Goal: Information Seeking & Learning: Learn about a topic

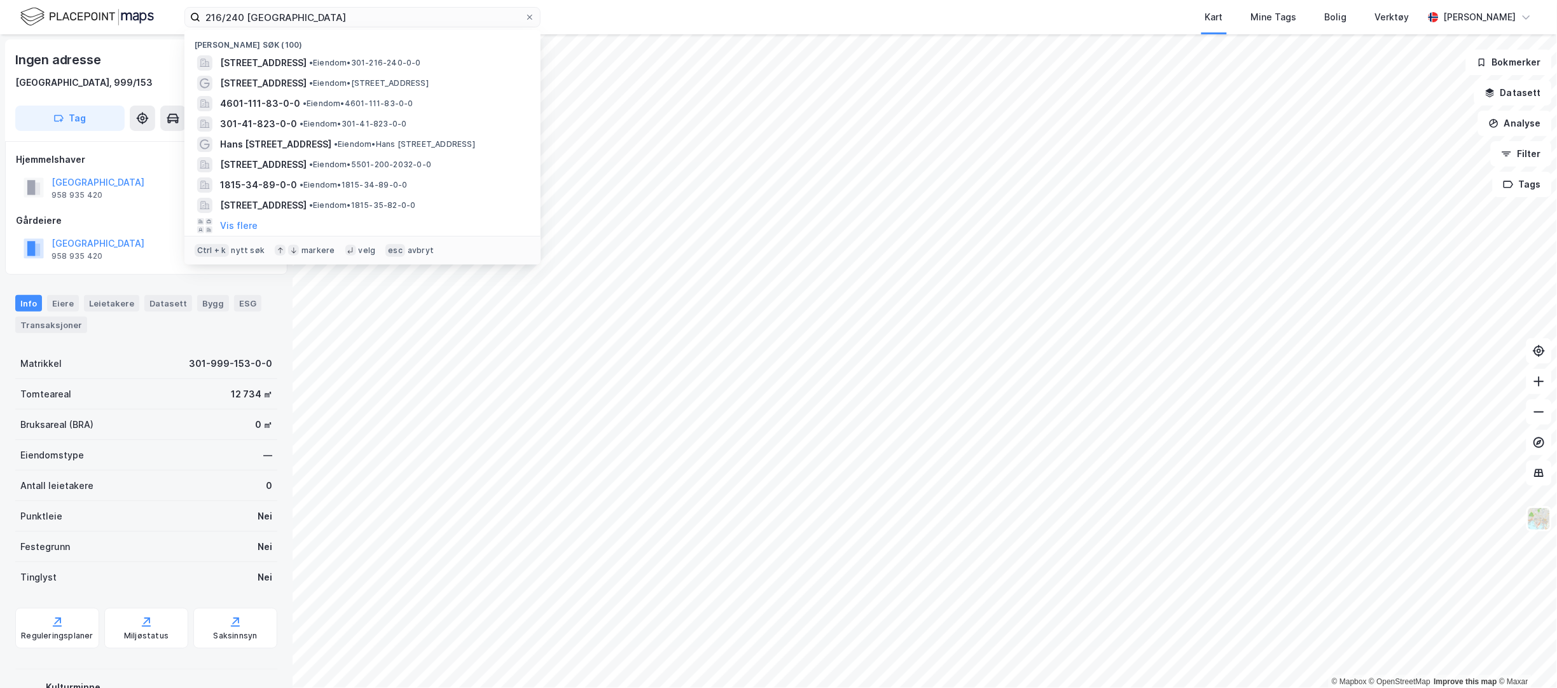
click at [199, 22] on label "216/240 [GEOGRAPHIC_DATA]" at bounding box center [362, 17] width 356 height 20
type input "s"
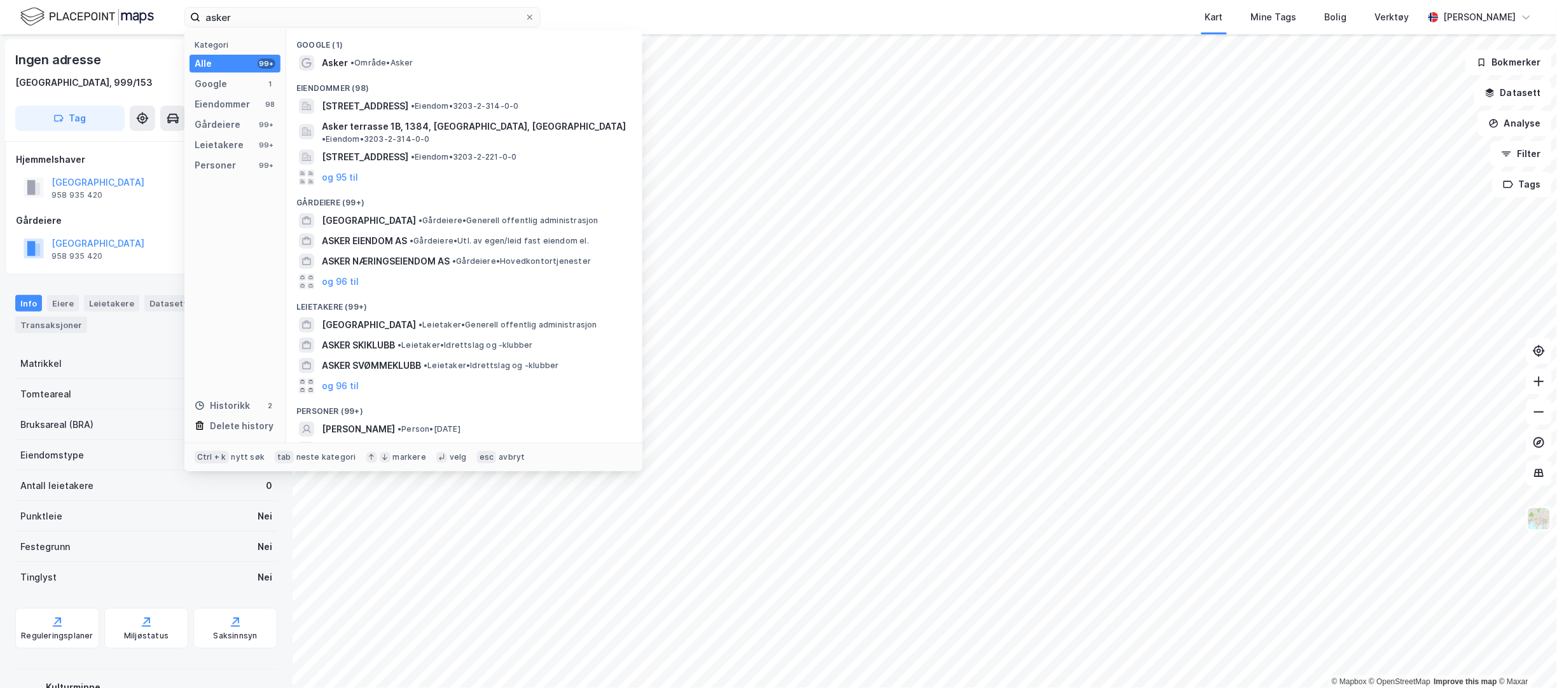
drag, startPoint x: 257, startPoint y: 21, endPoint x: 205, endPoint y: 20, distance: 52.2
click at [205, 20] on input "asker" at bounding box center [362, 17] width 324 height 19
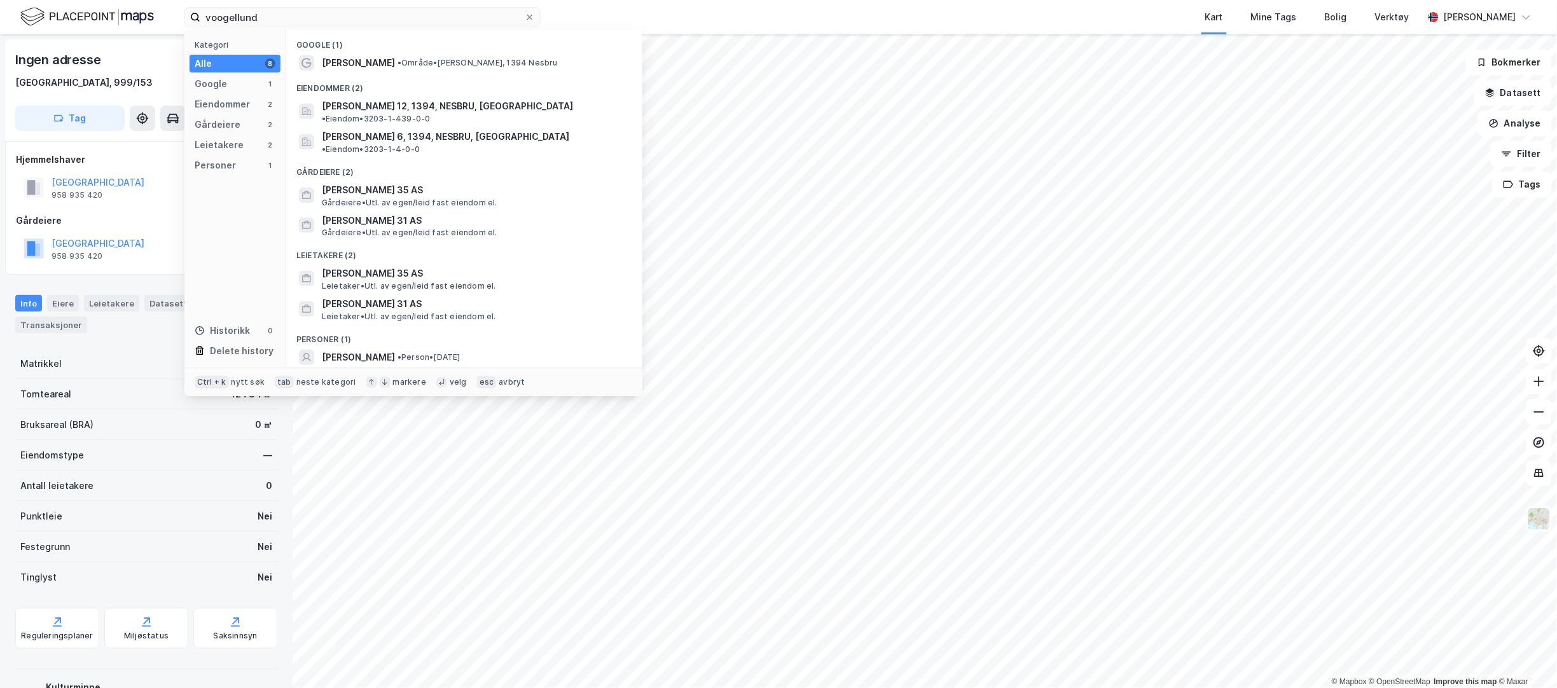
type input "voogellund"
click at [373, 129] on span "[PERSON_NAME] 6, 1394, NESBRU, [GEOGRAPHIC_DATA]" at bounding box center [445, 136] width 247 height 15
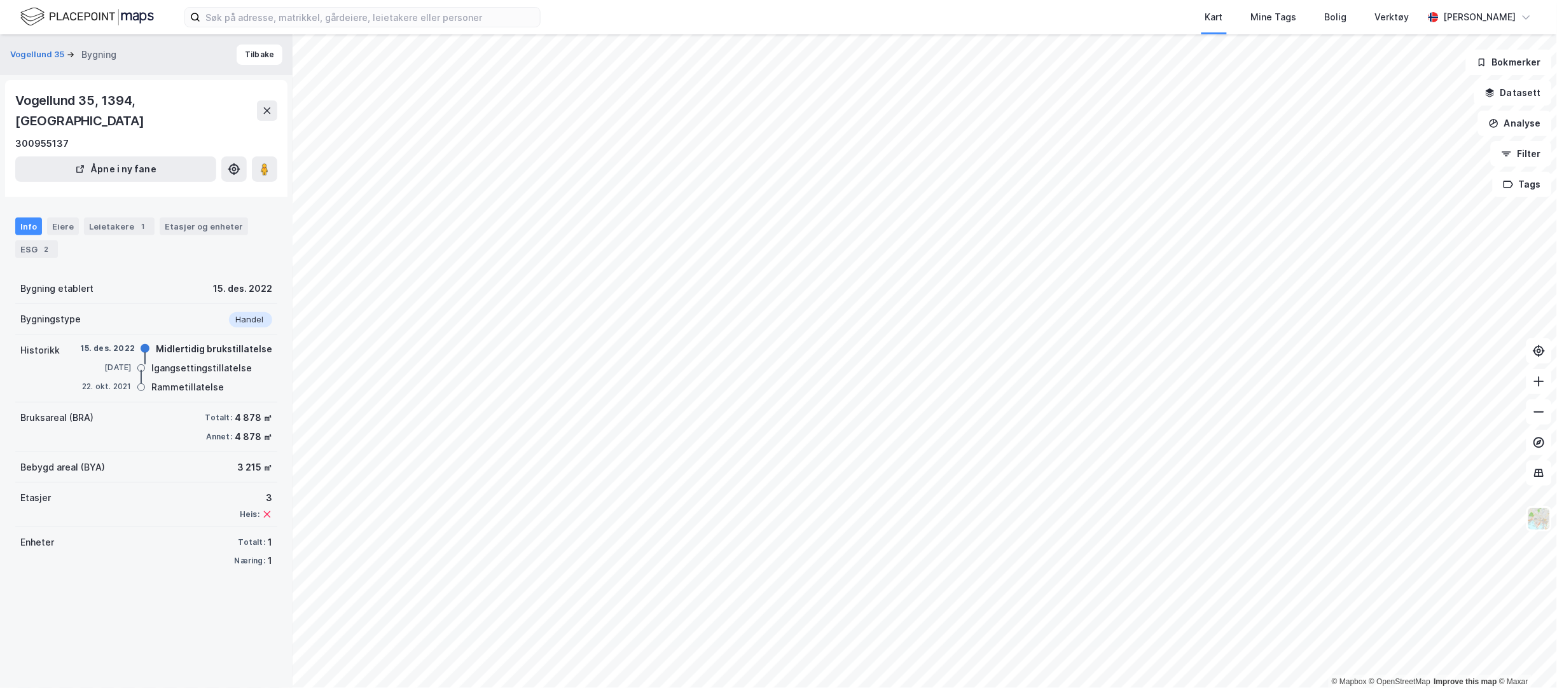
click at [266, 107] on icon at bounding box center [267, 110] width 7 height 6
